Goal: Task Accomplishment & Management: Complete application form

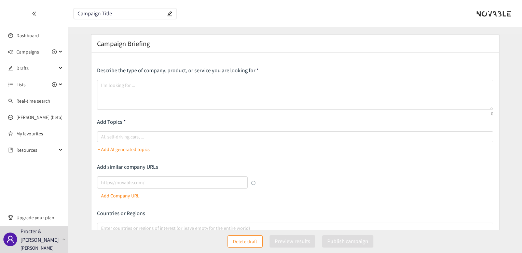
click at [33, 12] on icon "double-left" at bounding box center [33, 14] width 3 height 4
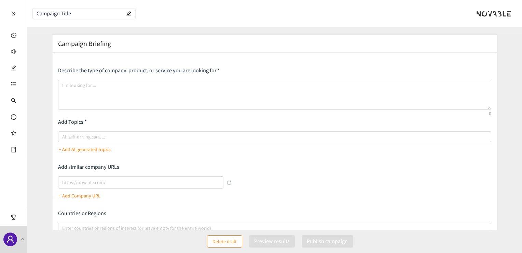
click at [500, 13] on div at bounding box center [494, 13] width 35 height 7
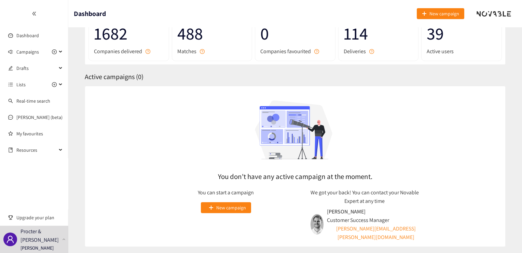
scroll to position [43, 0]
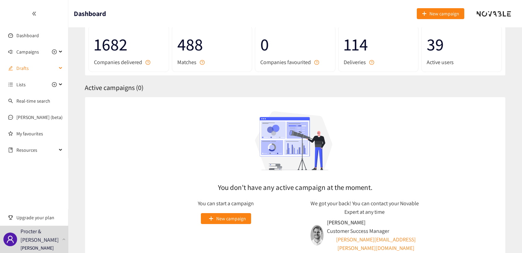
click at [59, 68] on div "Drafts" at bounding box center [34, 68] width 68 height 14
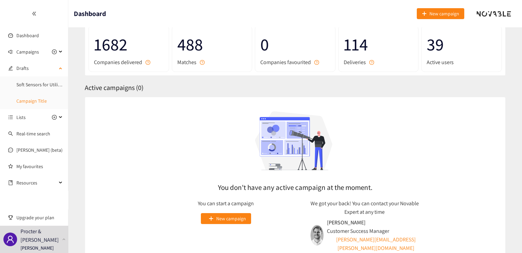
click at [37, 102] on link "Campaign Title" at bounding box center [31, 101] width 30 height 6
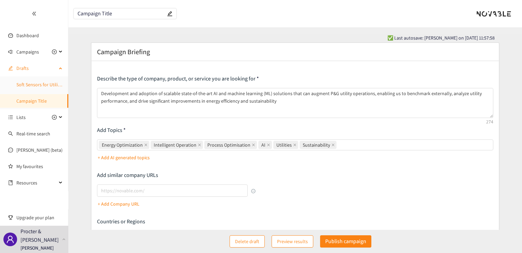
click at [44, 83] on link "Soft Sensors for Utility - Sustainability" at bounding box center [54, 85] width 76 height 6
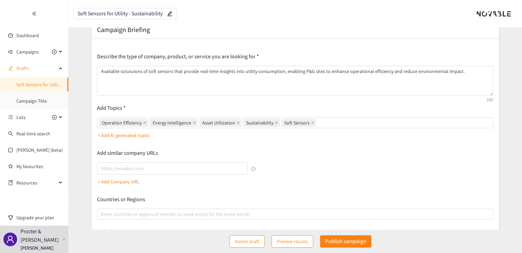
scroll to position [34, 0]
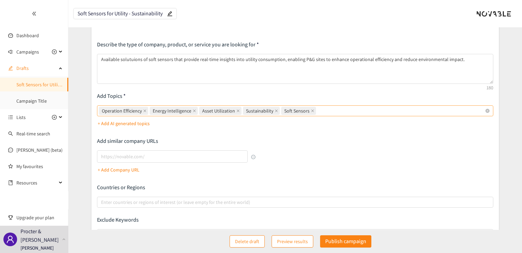
click at [338, 110] on div "Operation Efficiency Energy Intelligence Asset Utilization Sustainability Soft …" at bounding box center [292, 111] width 386 height 10
click at [319, 110] on input "Operation Efficiency Energy Intelligence Asset Utilization Sustainability Soft …" at bounding box center [317, 111] width 1 height 8
click at [317, 111] on input "real time soft sensors" at bounding box center [340, 111] width 46 height 8
type input "Real time soft sensors"
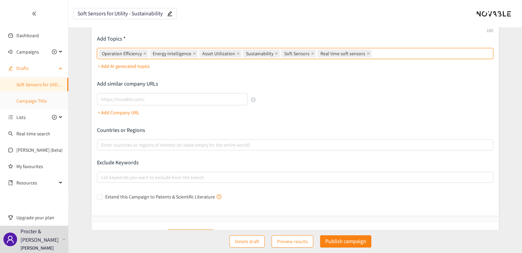
scroll to position [80, 0]
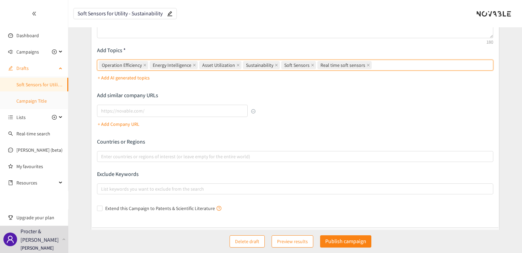
click at [26, 101] on link "Campaign Title" at bounding box center [31, 101] width 30 height 6
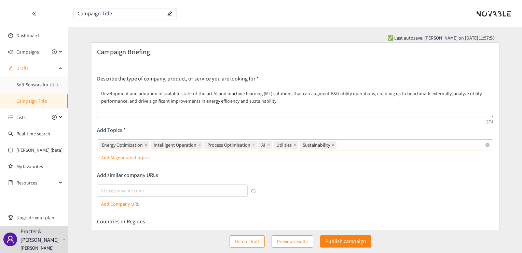
click at [356, 145] on div "Energy Optimization Intelligent Operation Process Optimisation AI Utilities Sus…" at bounding box center [292, 145] width 386 height 10
click at [339, 145] on input "Energy Optimization Intelligent Operation Process Optimisation AI Utilities Sus…" at bounding box center [338, 145] width 1 height 8
type input "Manufacturing AI"
type input "A"
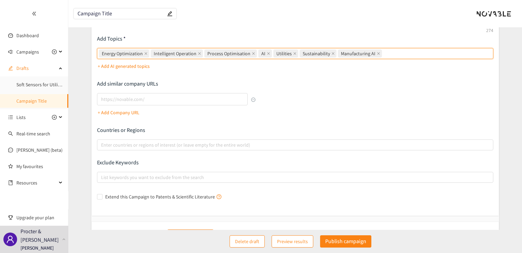
scroll to position [80, 0]
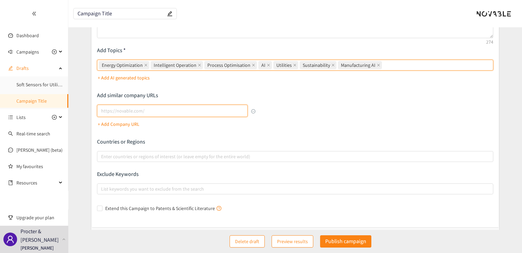
click at [139, 108] on input "lookalikes url" at bounding box center [172, 111] width 150 height 12
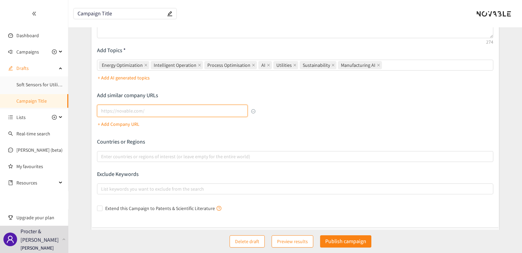
paste input "[URL][DOMAIN_NAME]"
type input "[URL][DOMAIN_NAME]"
click button "Generate clusters" at bounding box center [190, 248] width 47 height 12
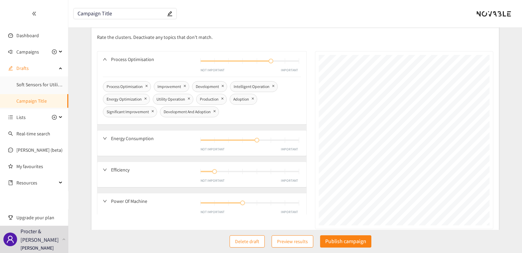
scroll to position [79, 0]
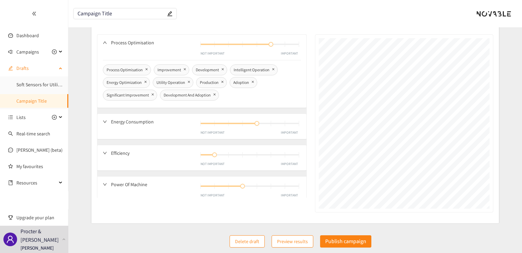
click at [32, 100] on link "Campaign Title" at bounding box center [31, 101] width 30 height 6
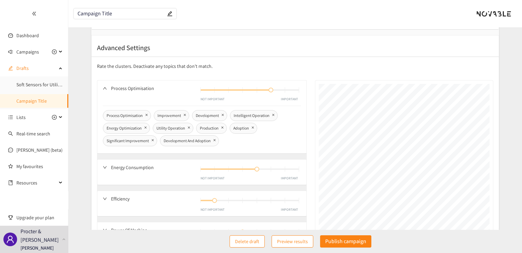
scroll to position [44, 0]
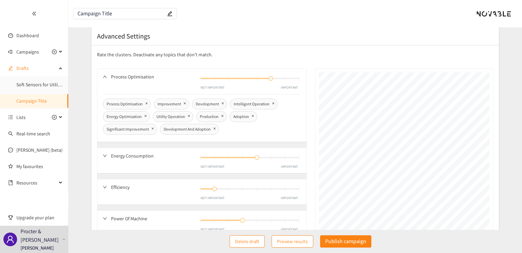
click at [101, 154] on div "Energy Consumption NOT IMPORTANT IMPORTANT" at bounding box center [202, 161] width 210 height 26
click at [105, 188] on icon "down" at bounding box center [105, 187] width 4 height 4
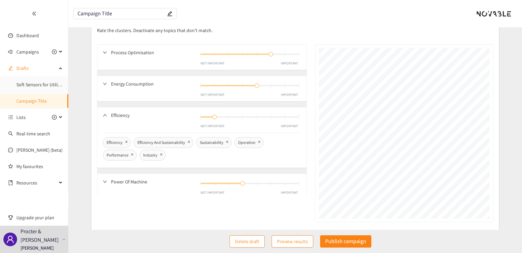
scroll to position [79, 0]
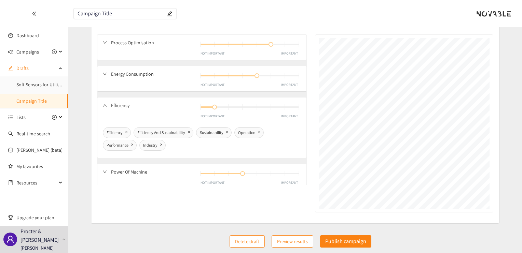
click at [103, 170] on icon "down" at bounding box center [105, 172] width 4 height 4
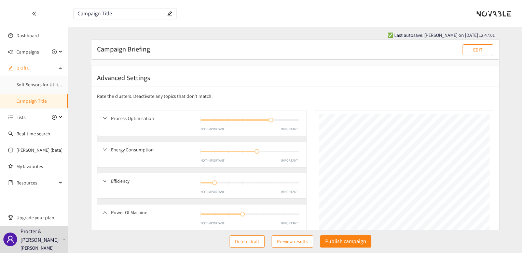
scroll to position [0, 0]
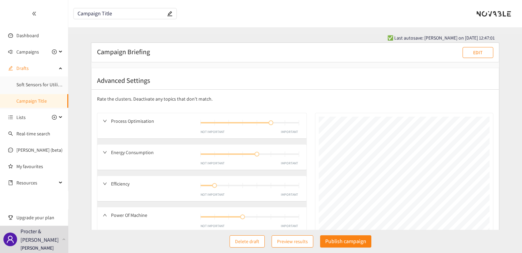
click at [195, 54] on div "Campaign Briefing EDIT" at bounding box center [295, 52] width 396 height 11
click at [475, 52] on p "EDIT" at bounding box center [478, 53] width 10 height 8
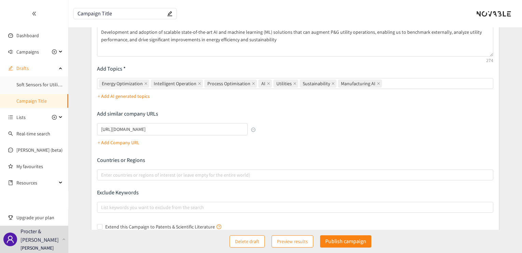
scroll to position [46, 0]
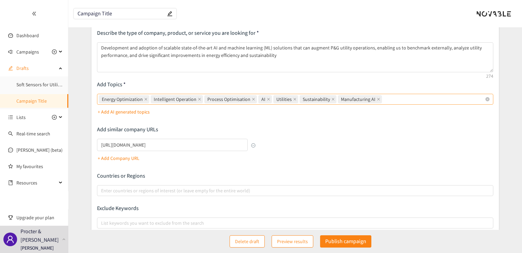
click at [396, 99] on div "Energy Optimization Intelligent Operation Process Optimisation AI Utilities Sus…" at bounding box center [292, 100] width 386 height 10
click at [385, 99] on input "Energy Optimization Intelligent Operation Process Optimisation AI Utilities Sus…" at bounding box center [383, 99] width 1 height 8
type input "Machine Learning"
type input "ML modelling"
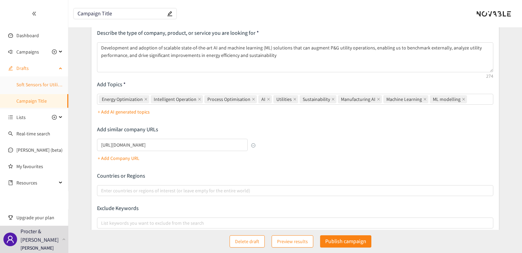
click at [30, 87] on link "Soft Sensors for Utility - Sustainability" at bounding box center [54, 85] width 76 height 6
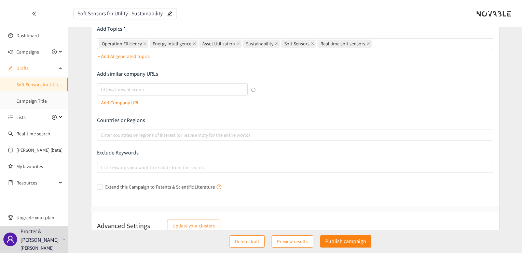
scroll to position [102, 0]
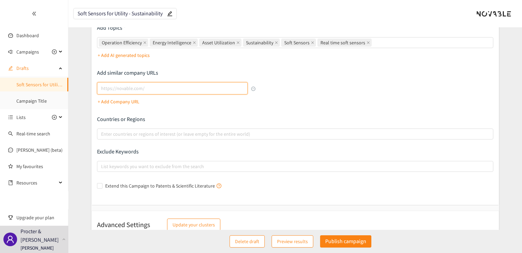
click at [176, 90] on input "lookalikes url" at bounding box center [172, 88] width 150 height 12
paste input "[URL][DOMAIN_NAME][US_VEHICLE_IDENTIFICATION_NUMBER]"
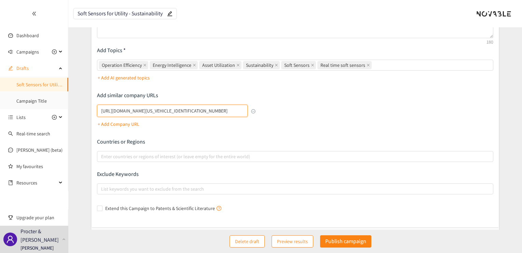
scroll to position [68, 0]
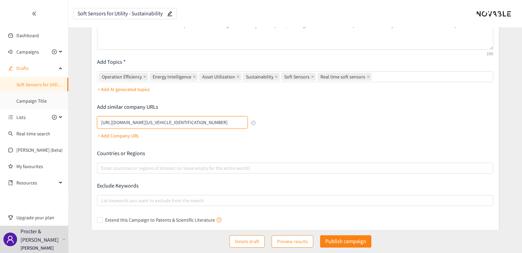
type input "[URL][DOMAIN_NAME][US_VEHICLE_IDENTIFICATION_NUMBER]"
click at [254, 123] on button "button" at bounding box center [253, 123] width 4 height 4
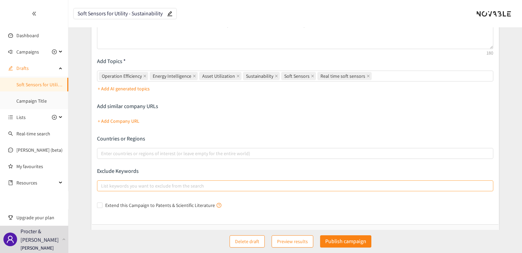
scroll to position [100, 0]
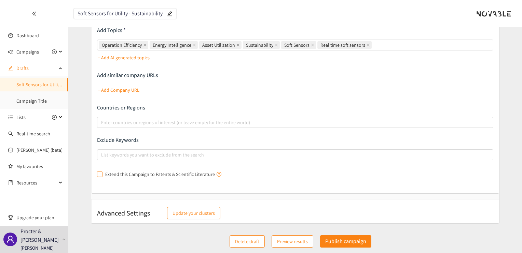
click at [101, 176] on input "Extend this Campaign to Patents & Scientific Literature" at bounding box center [99, 174] width 5 height 5
click at [100, 173] on input "Extend this Campaign to Patents & Scientific Literature" at bounding box center [99, 174] width 5 height 5
click at [100, 175] on input "Extend this Campaign to Patents & Scientific Literature" at bounding box center [99, 174] width 5 height 5
checkbox input "true"
click at [122, 90] on p "+ Add Company URL" at bounding box center [119, 90] width 42 height 8
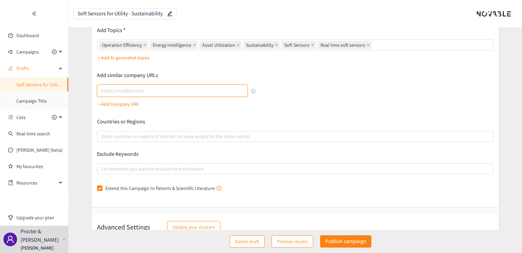
click at [123, 91] on input "lookalikes url" at bounding box center [172, 91] width 150 height 12
paste input "[URL][DOMAIN_NAME]"
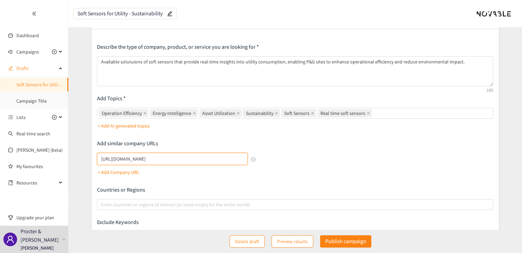
type input "[URL][DOMAIN_NAME]"
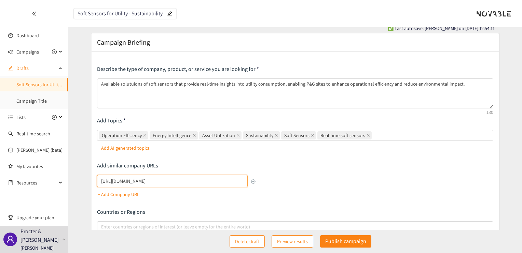
scroll to position [0, 0]
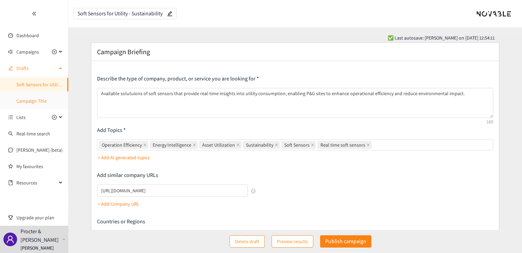
click at [37, 98] on link "Campaign Title" at bounding box center [31, 101] width 30 height 6
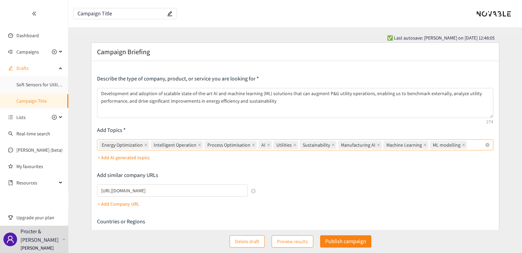
click at [467, 147] on div "Energy Optimization Intelligent Operation Process Optimisation AI Utilities Sus…" at bounding box center [292, 145] width 386 height 10
click at [468, 147] on input "Energy Optimization Intelligent Operation Process Optimisation AI Utilities Sus…" at bounding box center [468, 145] width 1 height 8
paste input "Advanced AI for HVAC optimization"
type input "Advanced AI for HVAC optimization"
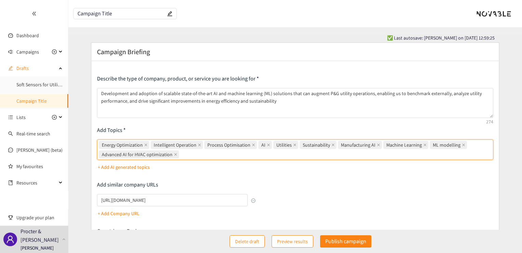
paste input "Advanced AI for HVAC optimization"
click at [220, 155] on input "Advanced AI for HVAC optimization" at bounding box center [218, 155] width 76 height 8
type input "Advanced AI for Compressor optimization"
paste input "Advanced AI for HVAC optimization"
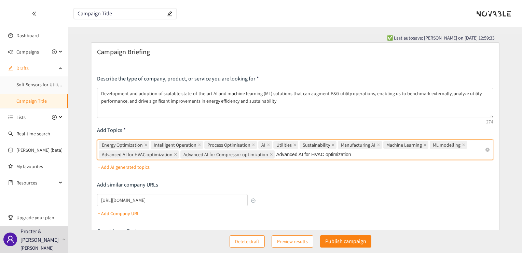
click at [309, 154] on input "Advanced AI for HVAC optimization" at bounding box center [314, 155] width 76 height 8
type input "Advanced AI for Boiler optimization"
paste input "Advanced AI for HVAC optimization"
click at [392, 155] on input "Advanced AI for HVAC optimization" at bounding box center [397, 155] width 76 height 8
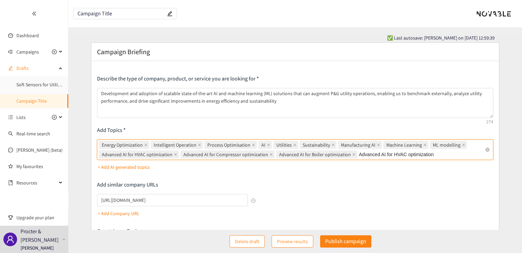
click at [392, 155] on input "Advanced AI for HVAC optimization" at bounding box center [397, 155] width 76 height 8
type input "Advanced AI for Chiller optimization"
paste input "Advanced AI for HVAC optimization"
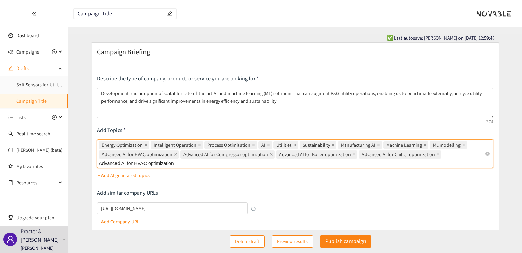
click at [120, 164] on input "Advanced AI for HVAC optimization" at bounding box center [137, 164] width 76 height 8
click at [119, 164] on input "Advanced AI for HVAC optimization" at bounding box center [137, 164] width 76 height 8
drag, startPoint x: 119, startPoint y: 163, endPoint x: 98, endPoint y: 165, distance: 20.6
click at [98, 165] on div "Energy Optimization Intelligent Operation Process Optimisation AI Utilities Sus…" at bounding box center [295, 154] width 396 height 29
click at [156, 166] on input "Reinforcemnet Learning AI for HVAC optimization" at bounding box center [152, 164] width 106 height 8
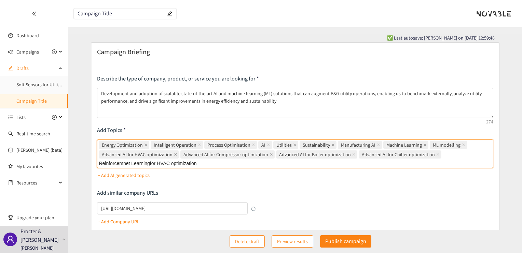
type input "Reinforcemnet Learning for HVAC optimization"
click at [164, 163] on input "Reinforcemnet Learning for HVAC optimization" at bounding box center [149, 164] width 100 height 8
click at [208, 162] on div "Energy Optimization Intelligent Operation Process Optimisation AI Utilities Sus…" at bounding box center [292, 153] width 386 height 27
click at [199, 162] on input "Reinforcemnet Learning for HVAC optimization" at bounding box center [149, 164] width 100 height 8
click at [208, 162] on div "Energy Optimization Intelligent Operation Process Optimisation AI Utilities Sus…" at bounding box center [292, 153] width 386 height 27
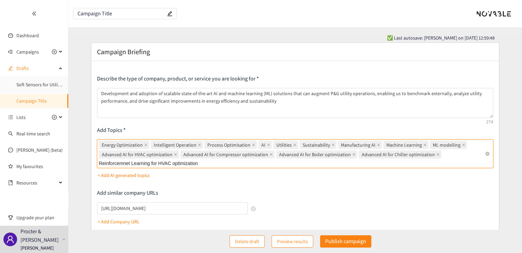
click at [199, 162] on input "Reinforcemnet Learning for HVAC optimization" at bounding box center [149, 164] width 100 height 8
click at [198, 164] on input "Reinforcemnet Learning for HVAC optimization" at bounding box center [149, 164] width 100 height 8
click at [116, 164] on span "Reinforcemnet Learning for HVAC optimization" at bounding box center [149, 165] width 95 height 8
click at [204, 164] on input "Energy Optimization, Intelligent Operation, Process Optimisation, AI, Utilities…" at bounding box center [204, 164] width 1 height 8
click at [121, 161] on span "Reinforcemnet Learning for HVAC optimization" at bounding box center [149, 165] width 95 height 8
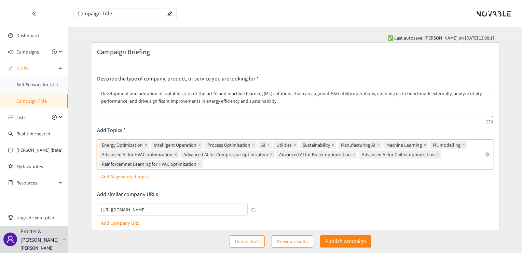
click at [204, 161] on input "Energy Optimization, Intelligent Operation, Process Optimisation, AI, Utilities…" at bounding box center [204, 164] width 1 height 8
click at [129, 164] on span "Reinforcemnet Learning for HVAC optimization" at bounding box center [149, 165] width 95 height 8
click at [204, 164] on input "Energy Optimization, Intelligent Operation, Process Optimisation, AI, Utilities…" at bounding box center [204, 164] width 1 height 8
click at [129, 164] on span "Reinforcemnet Learning for HVAC optimization" at bounding box center [149, 165] width 95 height 8
click at [204, 164] on input "Energy Optimization, Intelligent Operation, Process Optimisation, AI, Utilities…" at bounding box center [204, 164] width 1 height 8
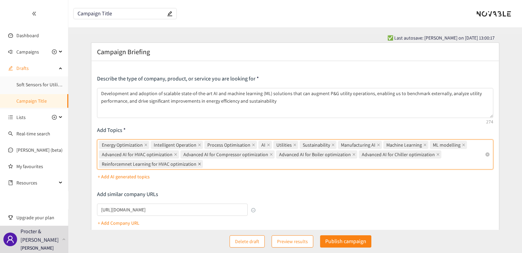
click at [198, 164] on icon "close" at bounding box center [199, 164] width 3 height 3
click at [204, 164] on input "Energy Optimization, Intelligent Operation, Process Optimisation, AI, Utilities…" at bounding box center [204, 164] width 1 height 8
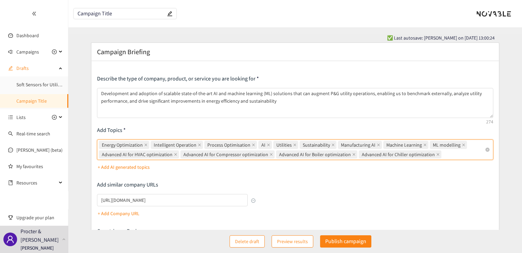
paste input "Advanced AI for HVAC optimization"
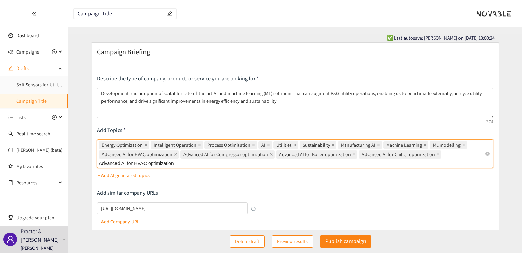
drag, startPoint x: 123, startPoint y: 163, endPoint x: 94, endPoint y: 164, distance: 28.7
click at [94, 164] on div "Describe the type of company, product, or service you are looking for Developme…" at bounding box center [295, 193] width 407 height 264
type input "Reinforcement Learning for HVAC optimization"
click at [203, 165] on div "Energy Optimization Intelligent Operation Process Optimisation AI Utilities Sus…" at bounding box center [292, 153] width 386 height 27
click at [199, 165] on input "Reinforcement Learning for HVAC optimization" at bounding box center [149, 164] width 100 height 8
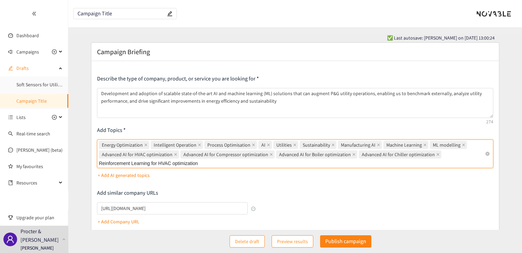
click at [204, 164] on div "Energy Optimization Intelligent Operation Process Optimisation AI Utilities Sus…" at bounding box center [292, 153] width 386 height 27
click at [199, 164] on input "Reinforcement Learning for HVAC optimization" at bounding box center [149, 164] width 100 height 8
click at [216, 162] on div "Energy Optimization Intelligent Operation Process Optimisation AI Utilities Sus…" at bounding box center [292, 153] width 386 height 27
click at [199, 162] on input "Reinforcement Learning for HVAC optimization" at bounding box center [149, 164] width 100 height 8
click at [216, 162] on div "Energy Optimization Intelligent Operation Process Optimisation AI Utilities Sus…" at bounding box center [292, 153] width 386 height 27
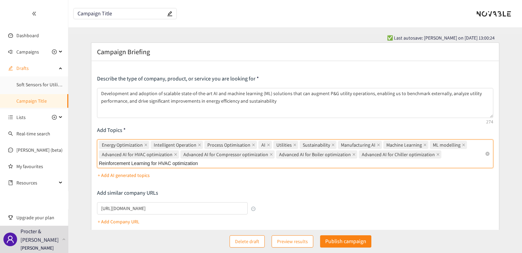
click at [199, 162] on input "Reinforcement Learning for HVAC optimization" at bounding box center [149, 164] width 100 height 8
